Goal: Task Accomplishment & Management: Use online tool/utility

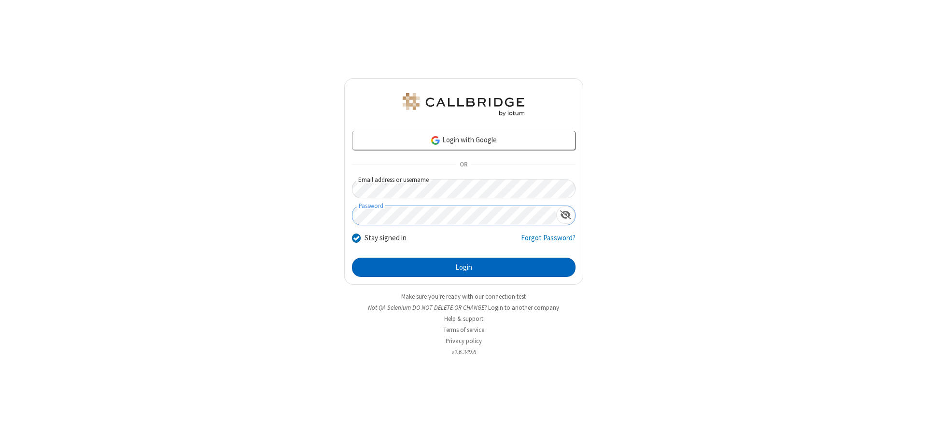
click at [463, 267] on button "Login" at bounding box center [464, 267] width 224 height 19
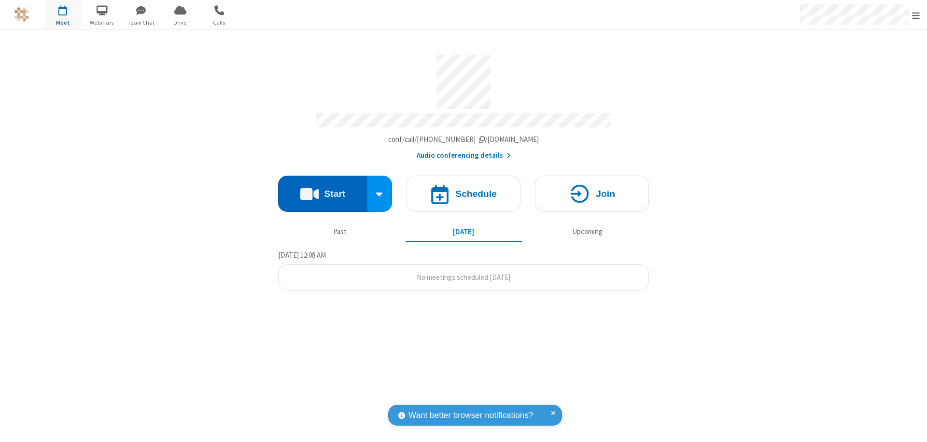
click at [323, 189] on button "Start" at bounding box center [322, 194] width 89 height 36
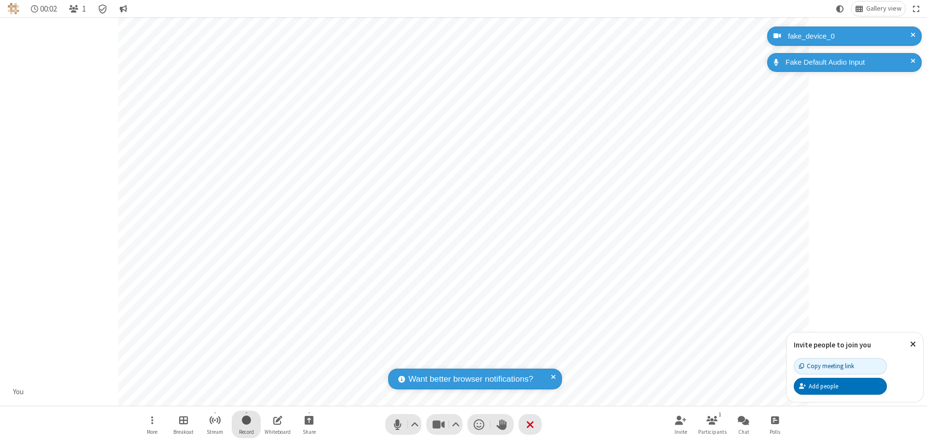
click at [246, 424] on span "Start recording" at bounding box center [246, 420] width 9 height 12
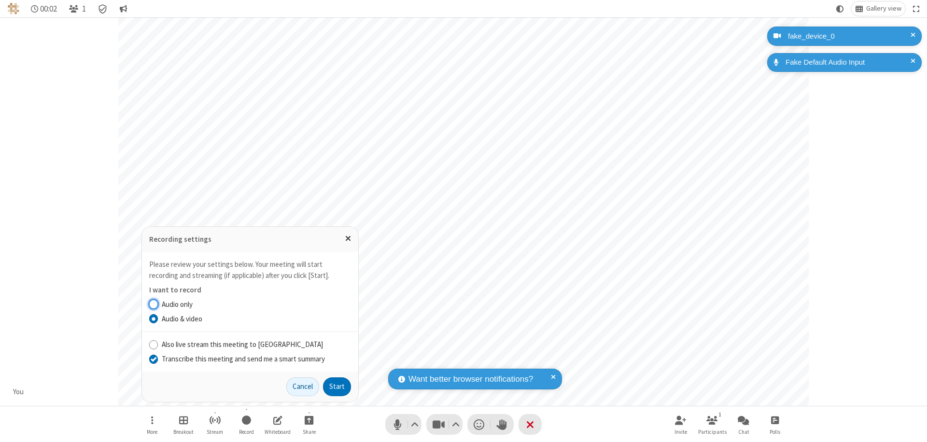
click at [153, 359] on input "Transcribe this meeting and send me a smart summary" at bounding box center [153, 359] width 9 height 10
click at [337, 387] on button "Start" at bounding box center [337, 387] width 28 height 19
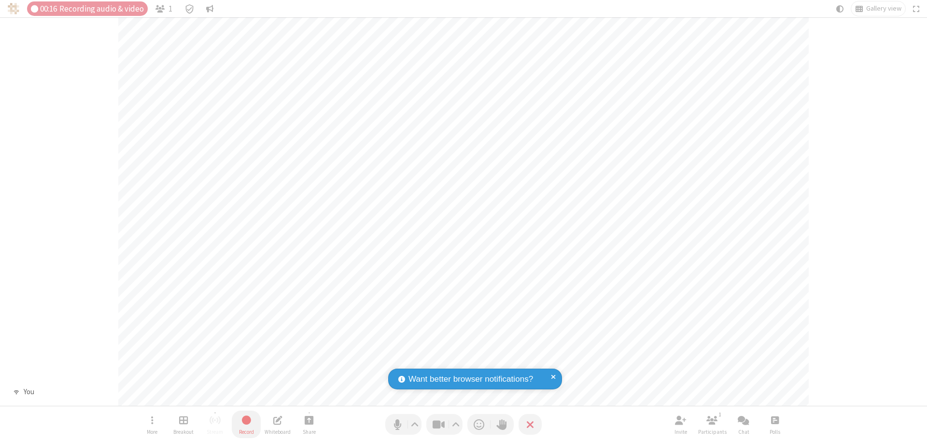
click at [246, 424] on span "Stop recording" at bounding box center [245, 420] width 11 height 12
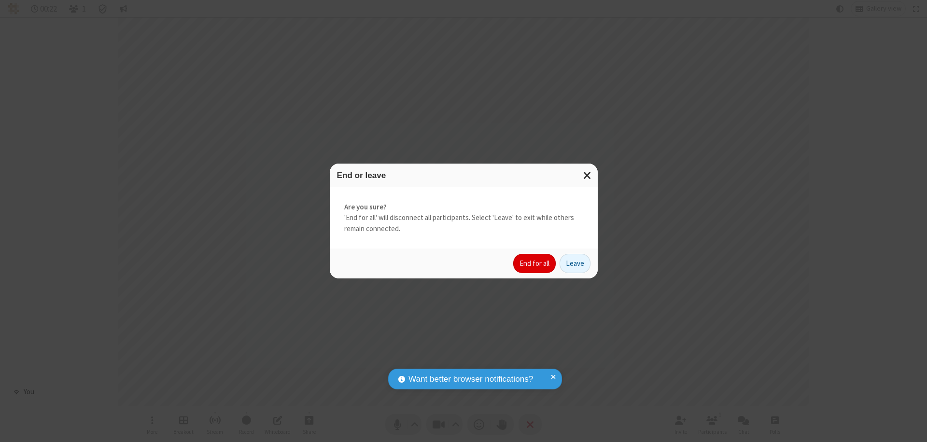
click at [535, 264] on button "End for all" at bounding box center [534, 263] width 42 height 19
